Goal: Information Seeking & Learning: Learn about a topic

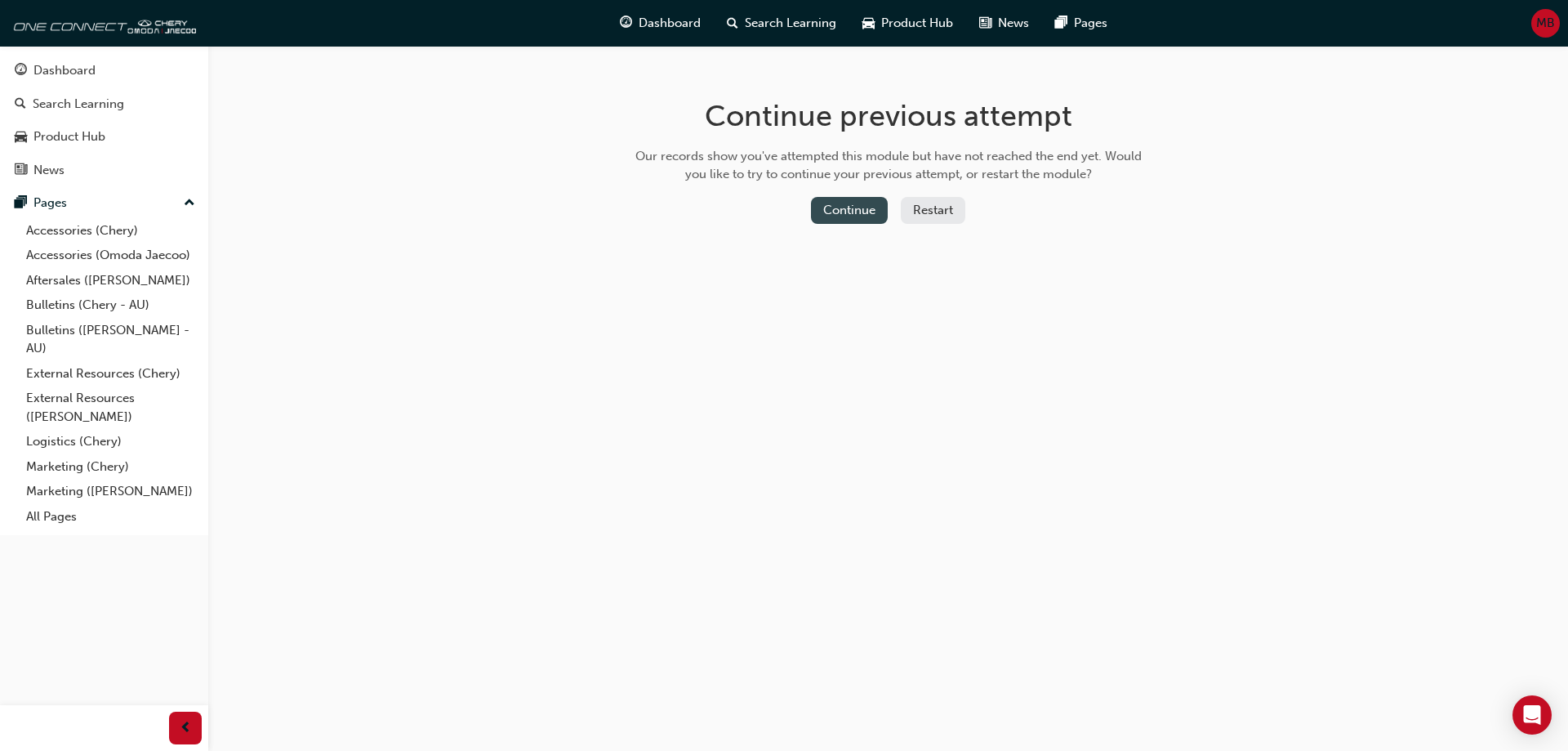
click at [863, 210] on button "Continue" at bounding box center [850, 210] width 77 height 27
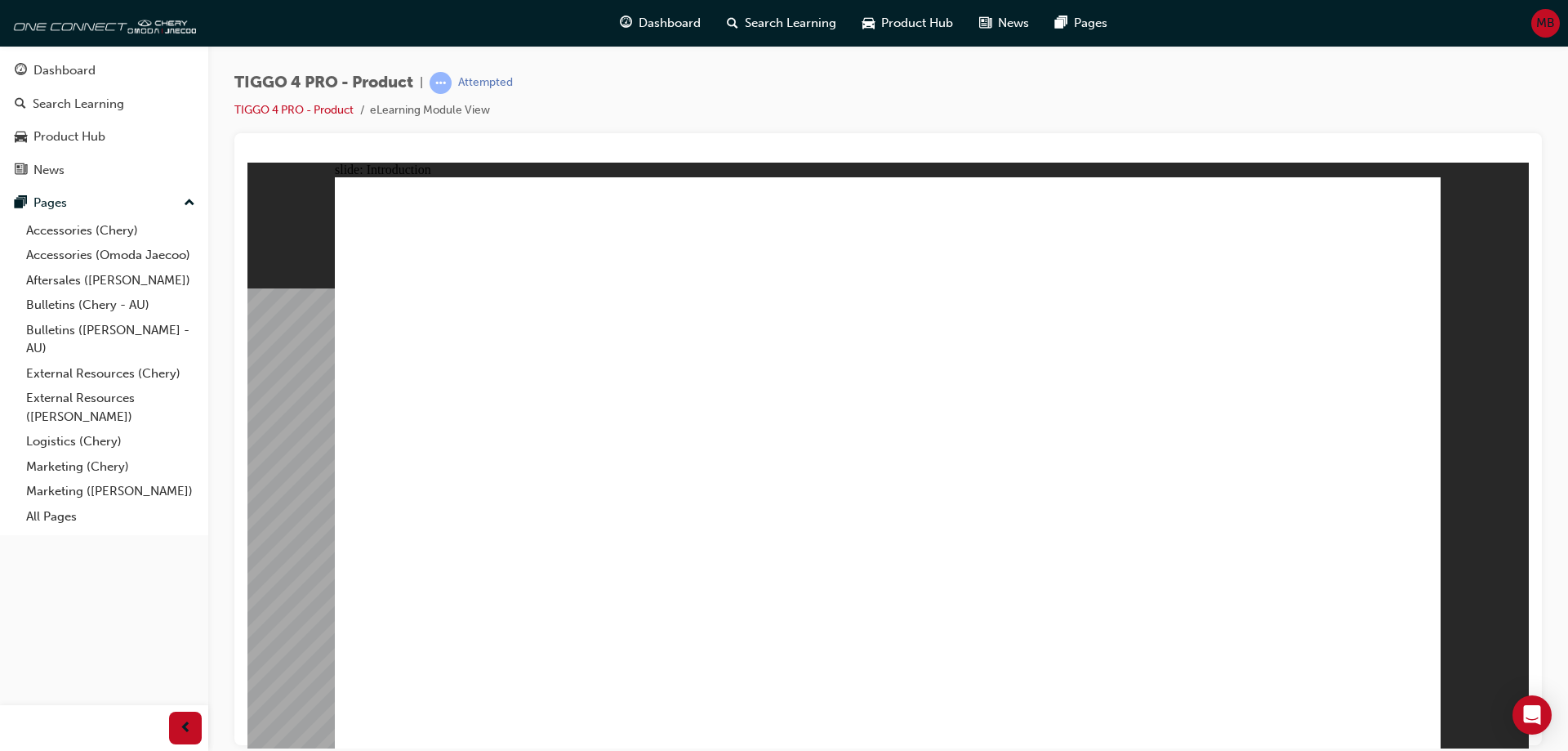
click at [81, 76] on div "Dashboard" at bounding box center [65, 70] width 62 height 19
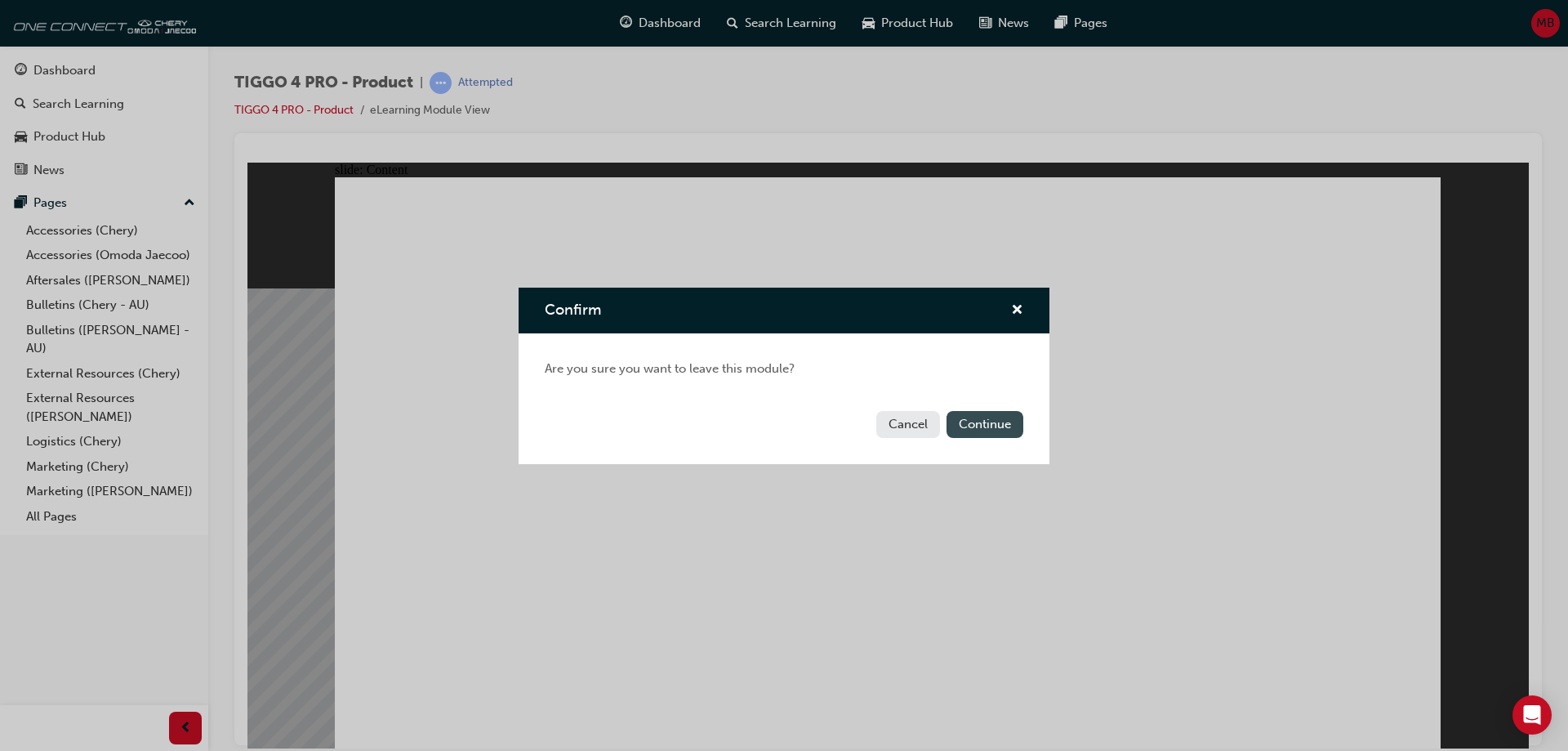
click at [989, 417] on button "Continue" at bounding box center [985, 424] width 77 height 27
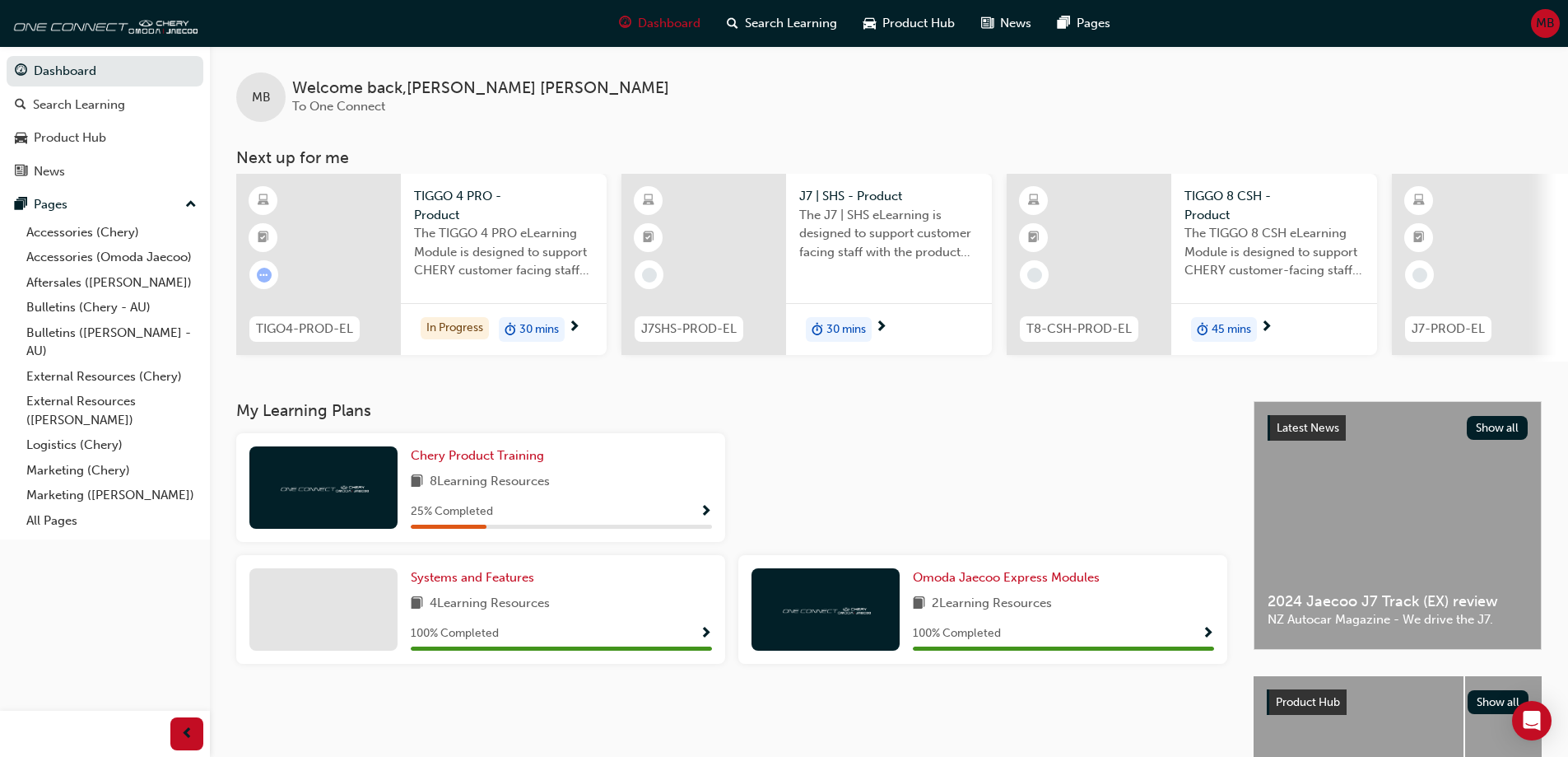
click at [332, 326] on span "TIGO4-PROD-EL" at bounding box center [305, 329] width 97 height 19
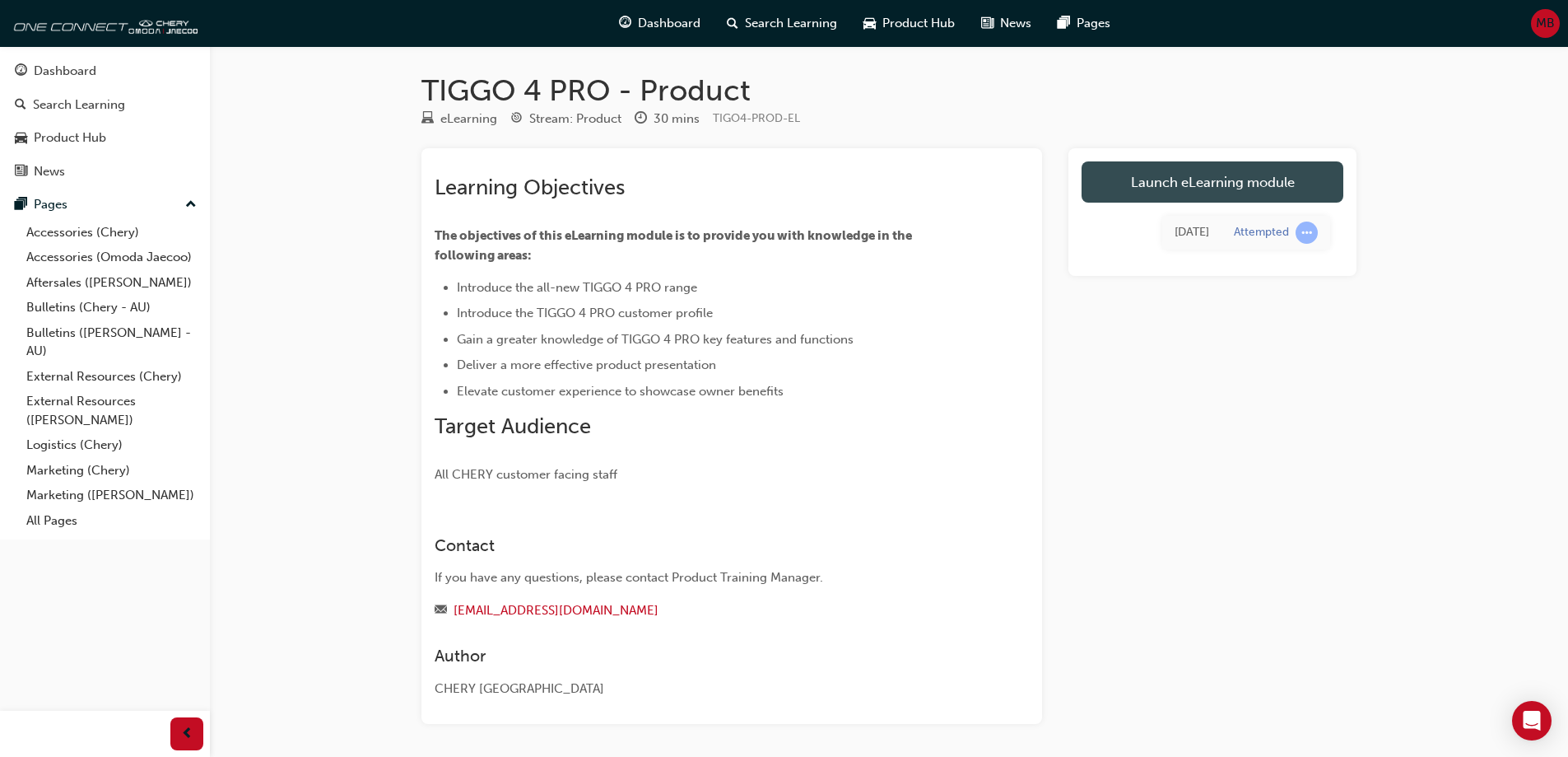
click at [1165, 182] on link "Launch eLearning module" at bounding box center [1212, 182] width 262 height 41
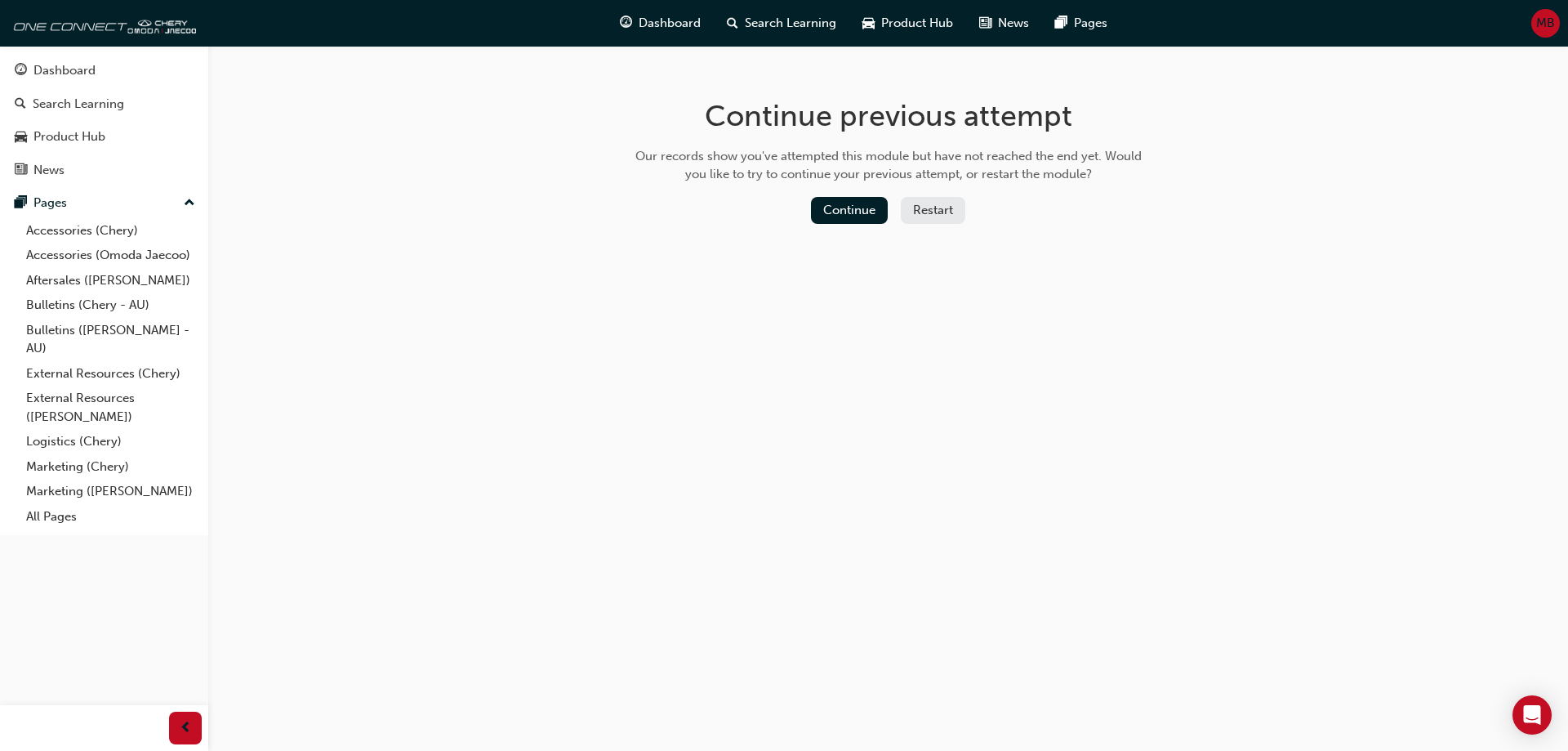
click at [930, 210] on button "Restart" at bounding box center [933, 210] width 65 height 27
